Goal: Task Accomplishment & Management: Manage account settings

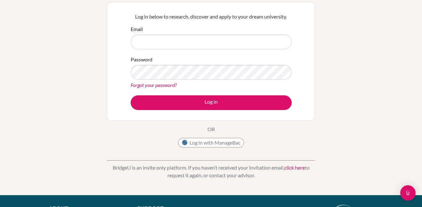
scroll to position [60, 0]
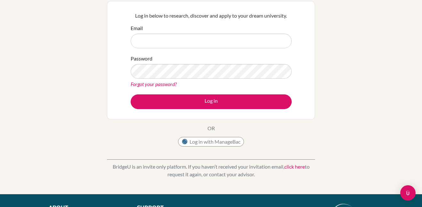
click at [232, 46] on input "Email" at bounding box center [211, 41] width 161 height 15
type input "[EMAIL_ADDRESS][DOMAIN_NAME]"
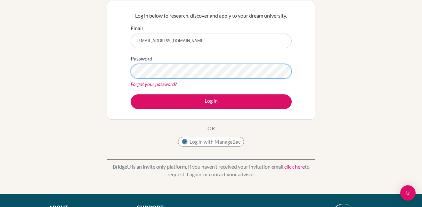
click at [131, 95] on button "Log in" at bounding box center [211, 102] width 161 height 15
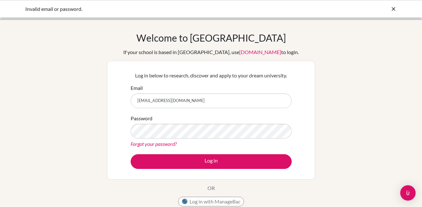
click at [131, 154] on button "Log in" at bounding box center [211, 161] width 161 height 15
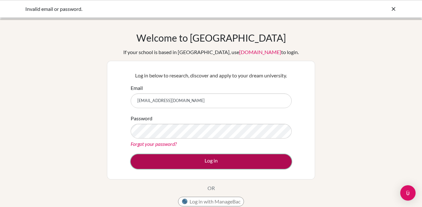
click at [154, 162] on button "Log in" at bounding box center [211, 161] width 161 height 15
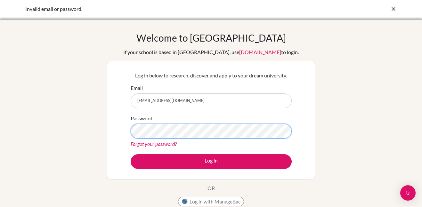
click at [131, 154] on button "Log in" at bounding box center [211, 161] width 161 height 15
